Goal: Information Seeking & Learning: Find specific fact

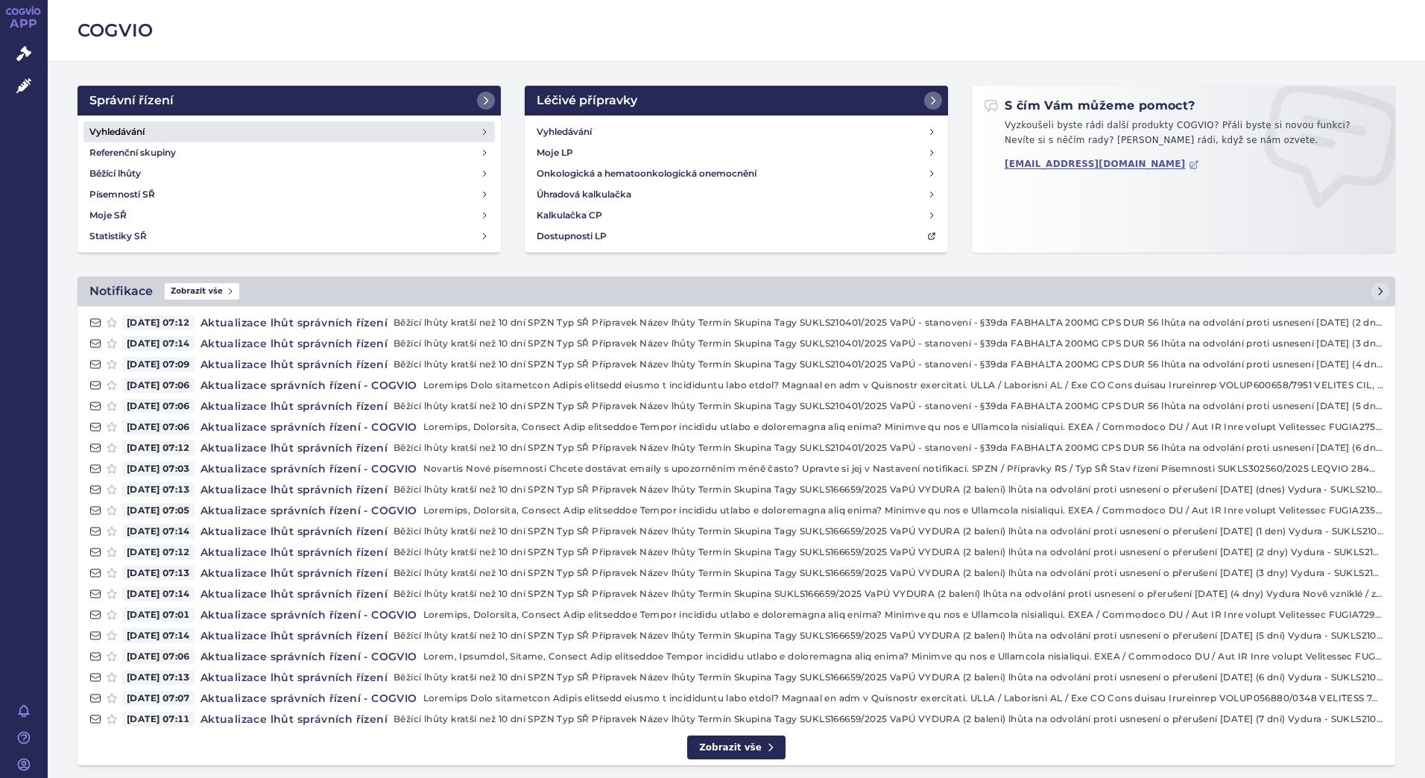
click at [440, 137] on link "Vyhledávání" at bounding box center [288, 131] width 411 height 21
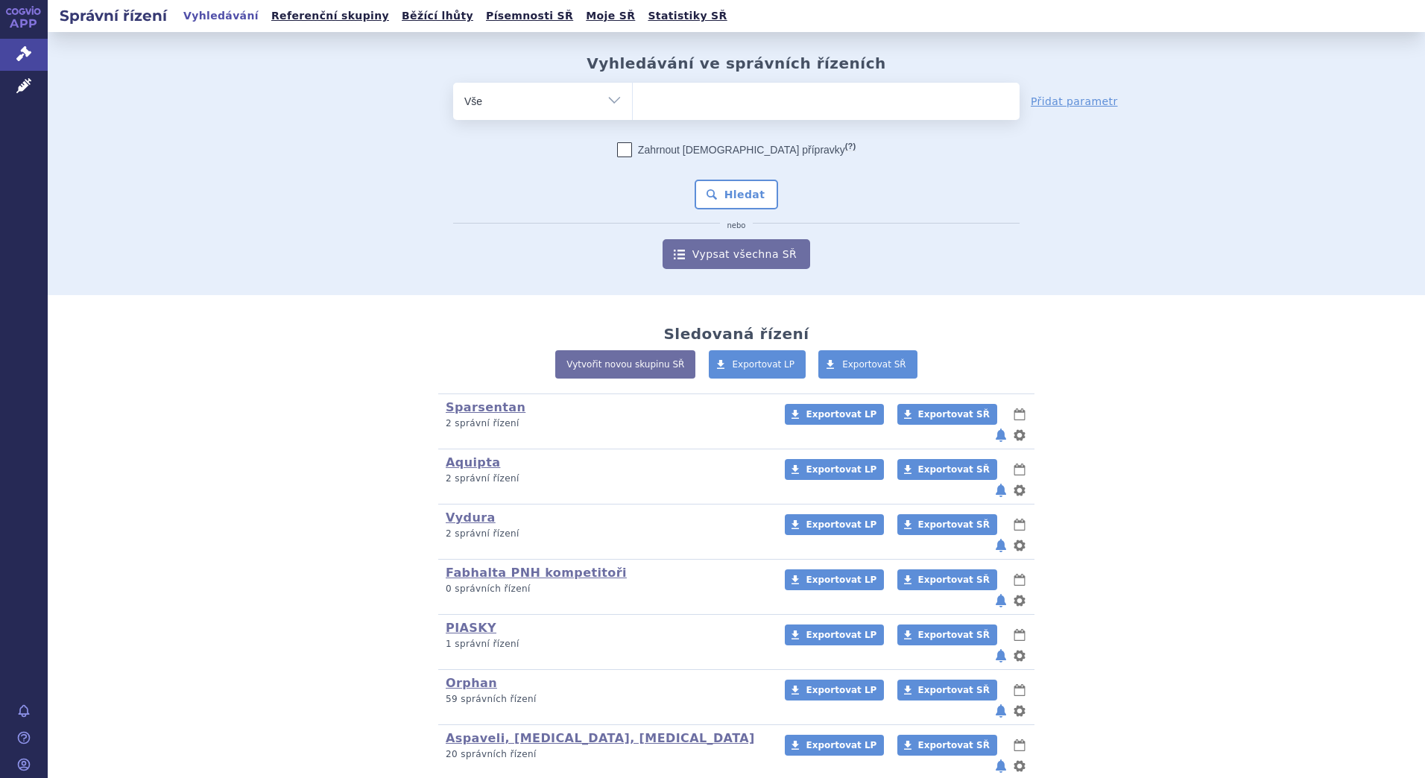
click at [657, 92] on ul at bounding box center [826, 98] width 387 height 31
click at [633, 92] on select at bounding box center [632, 100] width 1 height 37
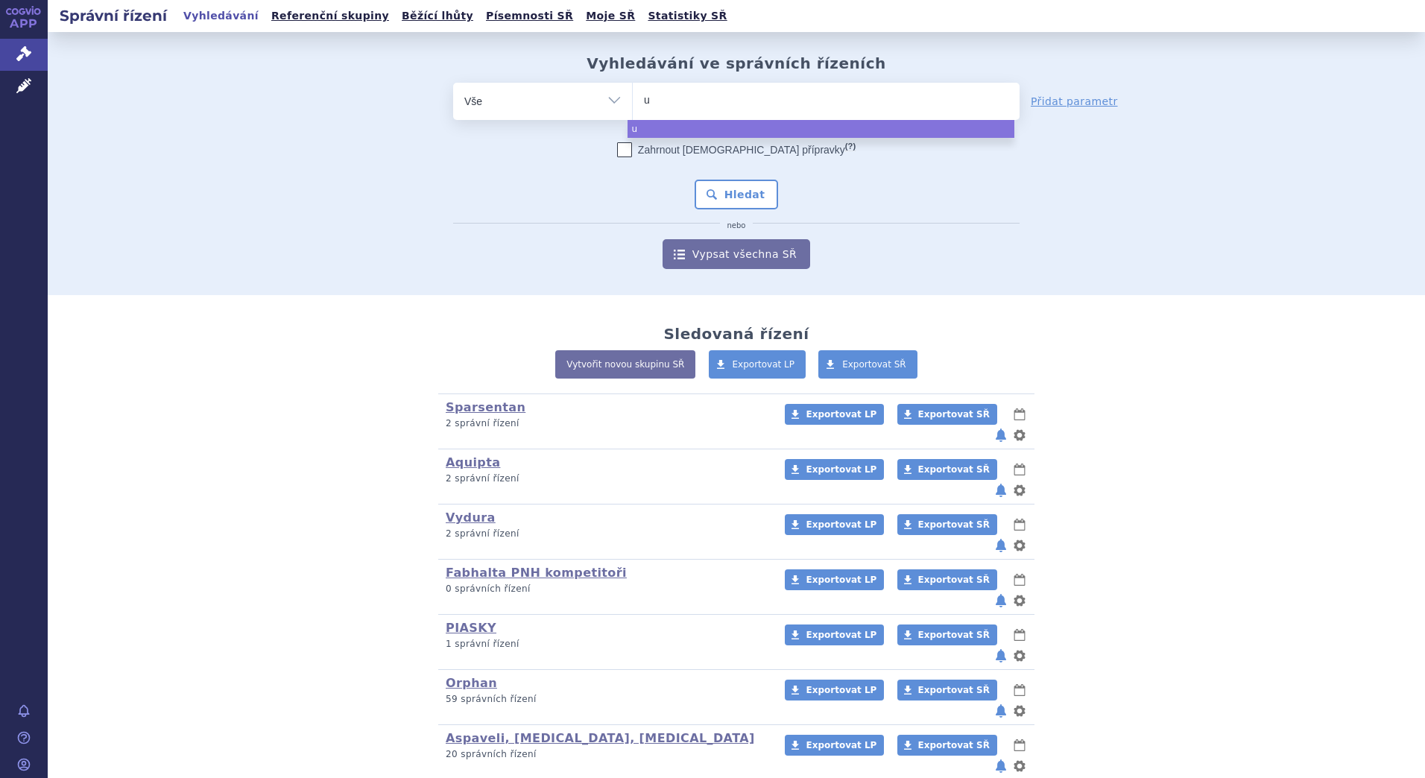
type input "ul"
type input "ult"
type input "ulto"
type input "ultom"
type input "ultomi"
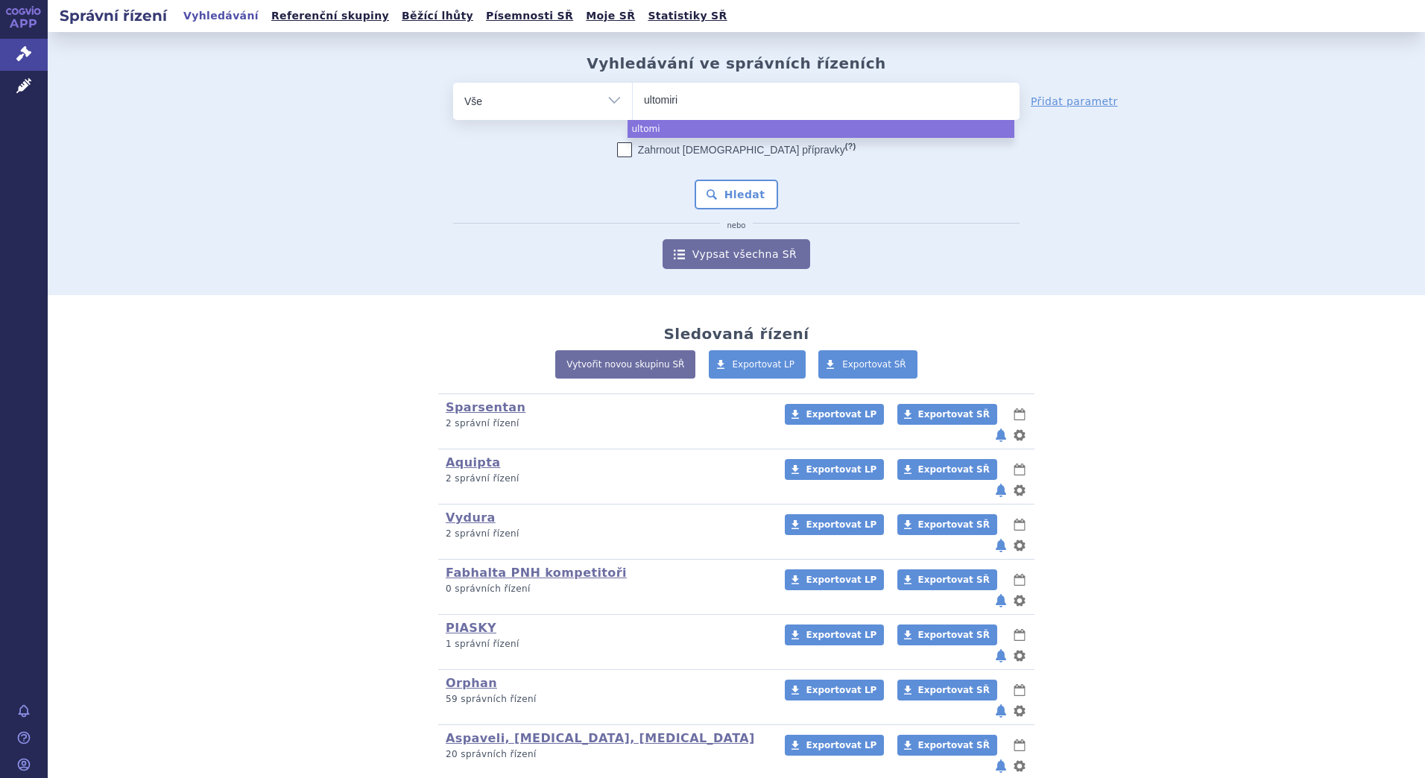
type input "ultomiris"
select select "ultomiris"
click at [704, 195] on button "Hledat" at bounding box center [737, 195] width 84 height 30
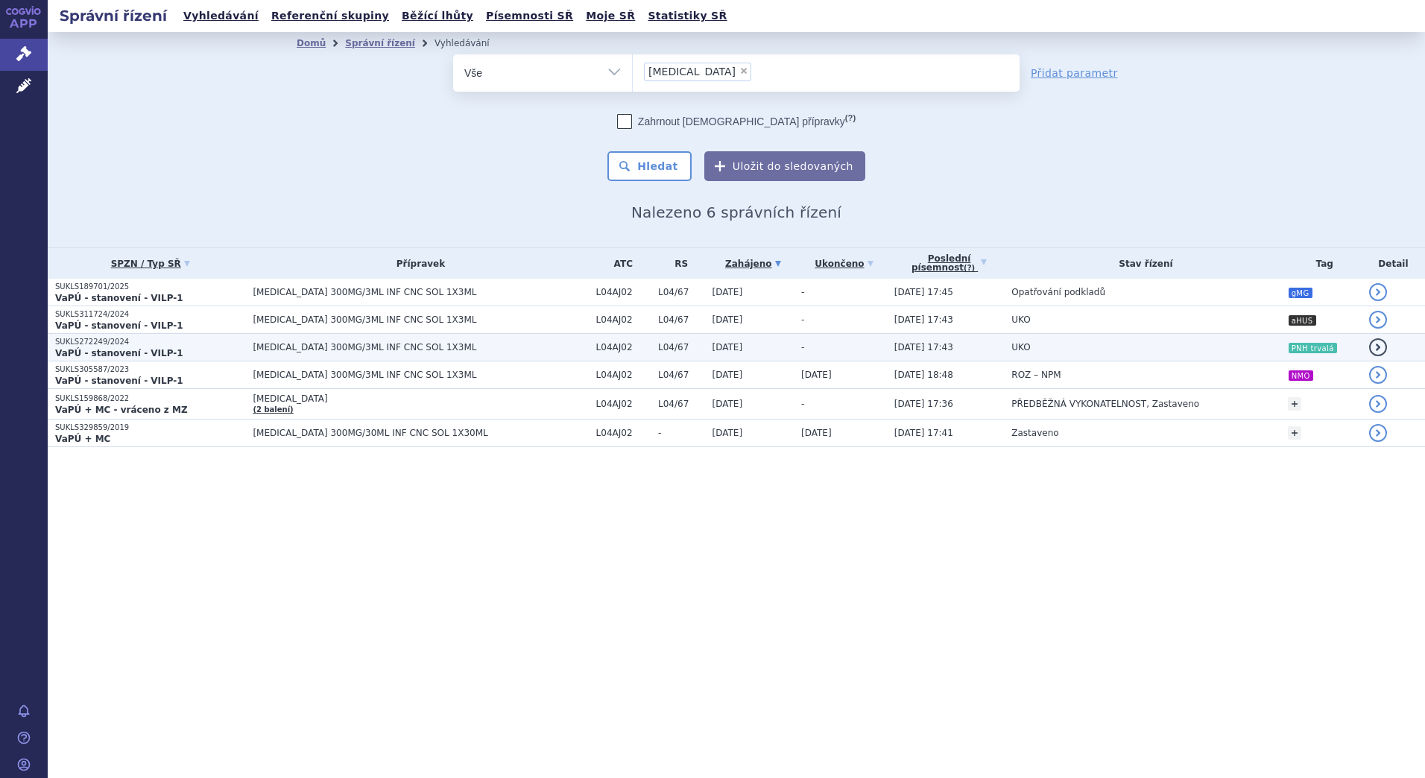
click at [859, 344] on td "-" at bounding box center [840, 348] width 93 height 28
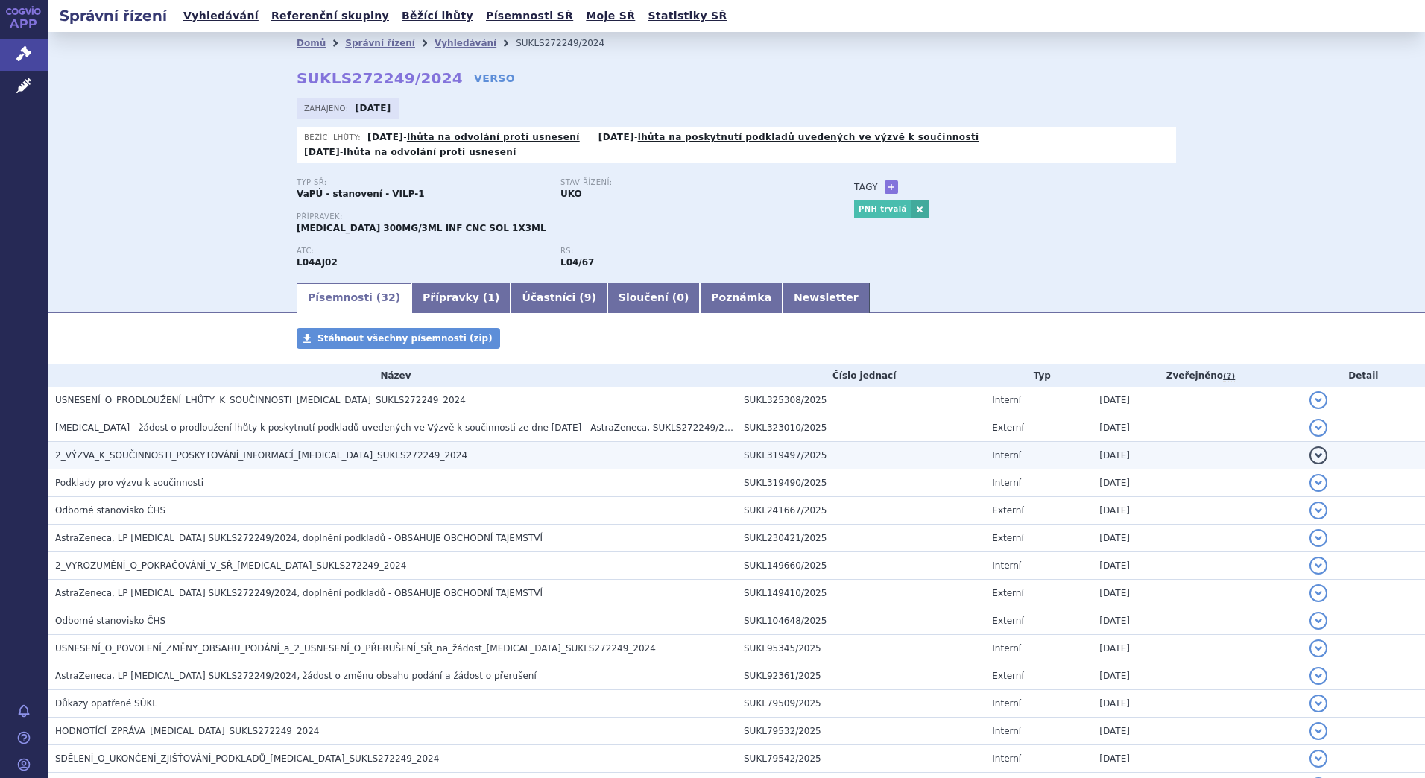
click at [520, 448] on h3 "2_VÝZVA_K_SOUČINNOSTI_POSKYTOVÁNÍ_INFORMACÍ_[MEDICAL_DATA]_SUKLS272249_2024" at bounding box center [395, 455] width 681 height 15
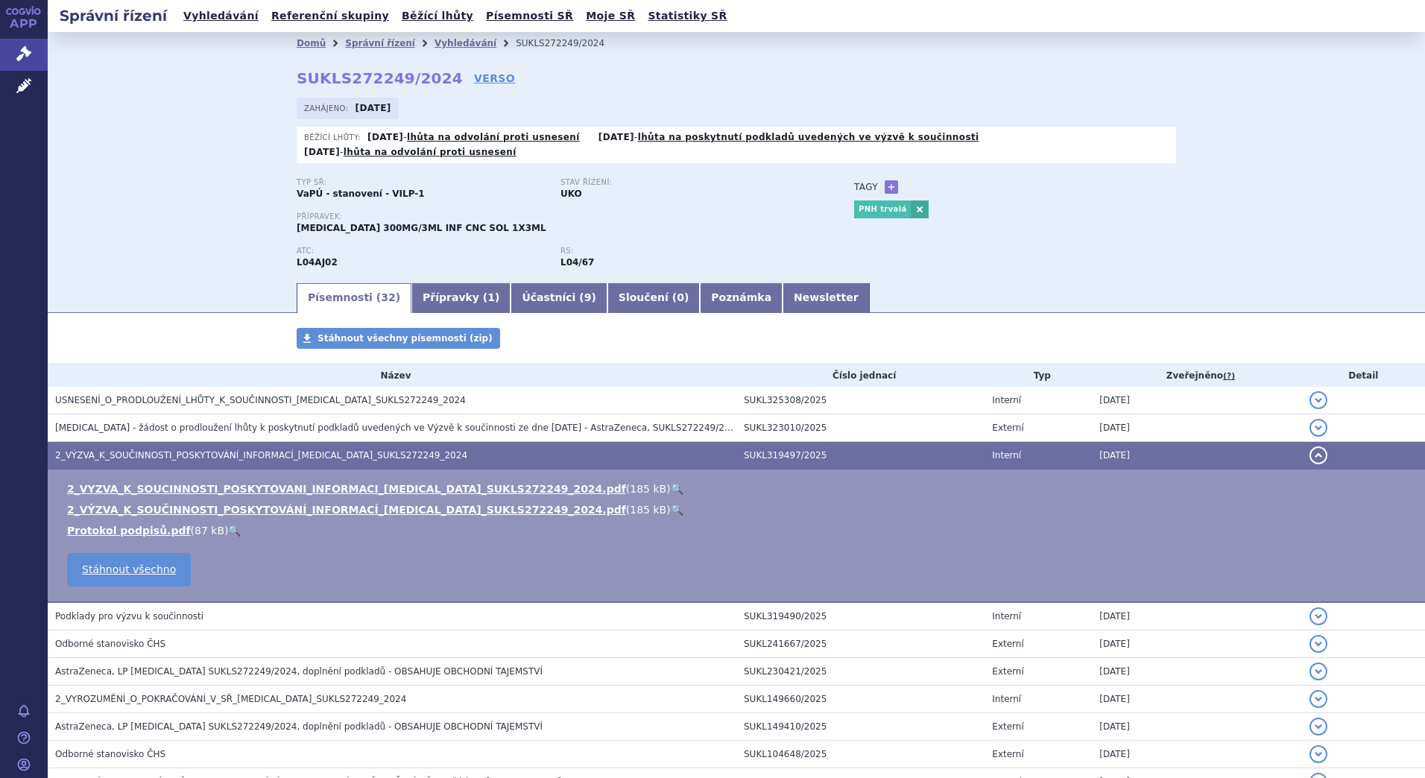
click at [671, 504] on link "🔍" at bounding box center [677, 510] width 13 height 12
click at [385, 186] on div "Typ SŘ: VaPÚ - stanovení - VILP-1" at bounding box center [429, 189] width 264 height 22
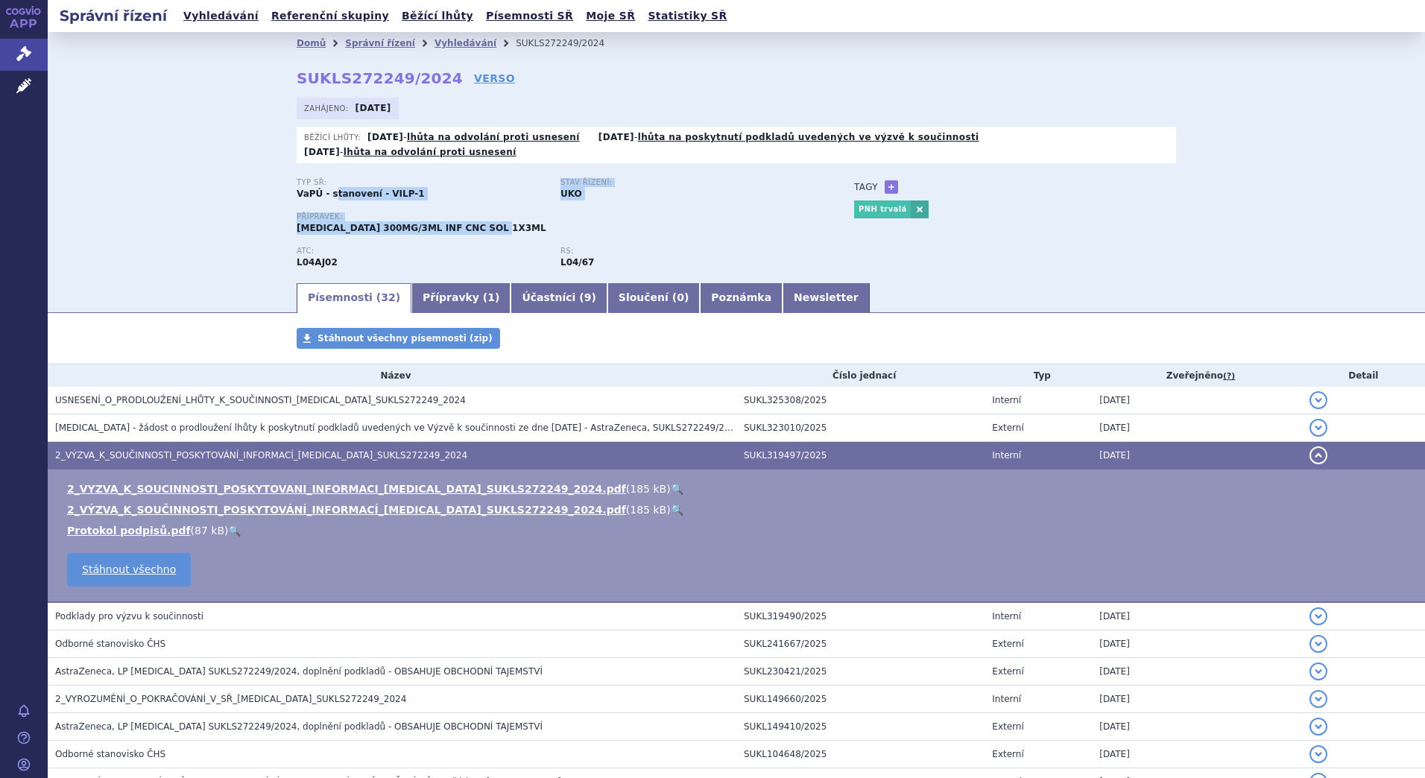
drag, startPoint x: 485, startPoint y: 216, endPoint x: 326, endPoint y: 180, distance: 163.5
click at [326, 180] on div "Typ SŘ: VaPÚ - stanovení - VILP-1 Stav řízení: UKO Přípravek: [MEDICAL_DATA] 30…" at bounding box center [561, 230] width 528 height 104
click at [326, 189] on strong "VaPÚ - stanovení - VILP-1" at bounding box center [361, 194] width 128 height 10
